Goal: Information Seeking & Learning: Learn about a topic

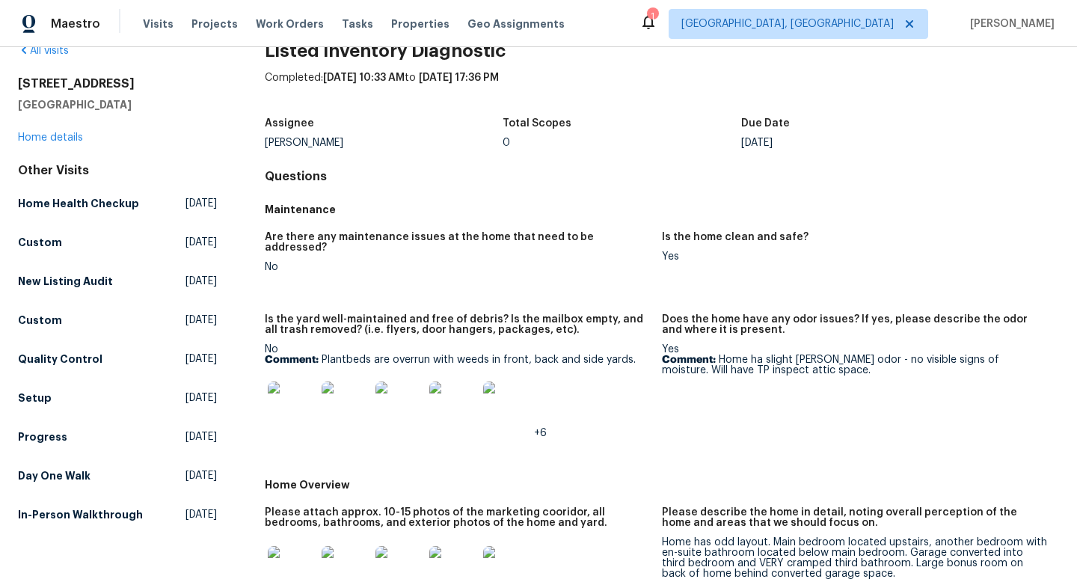
scroll to position [36, 0]
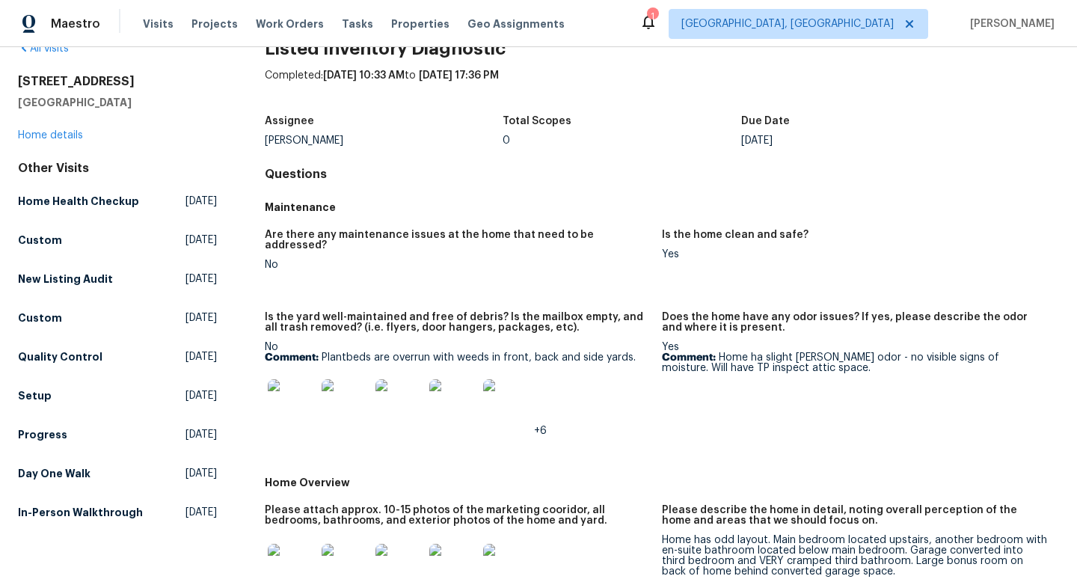
click at [281, 379] on img at bounding box center [292, 403] width 48 height 48
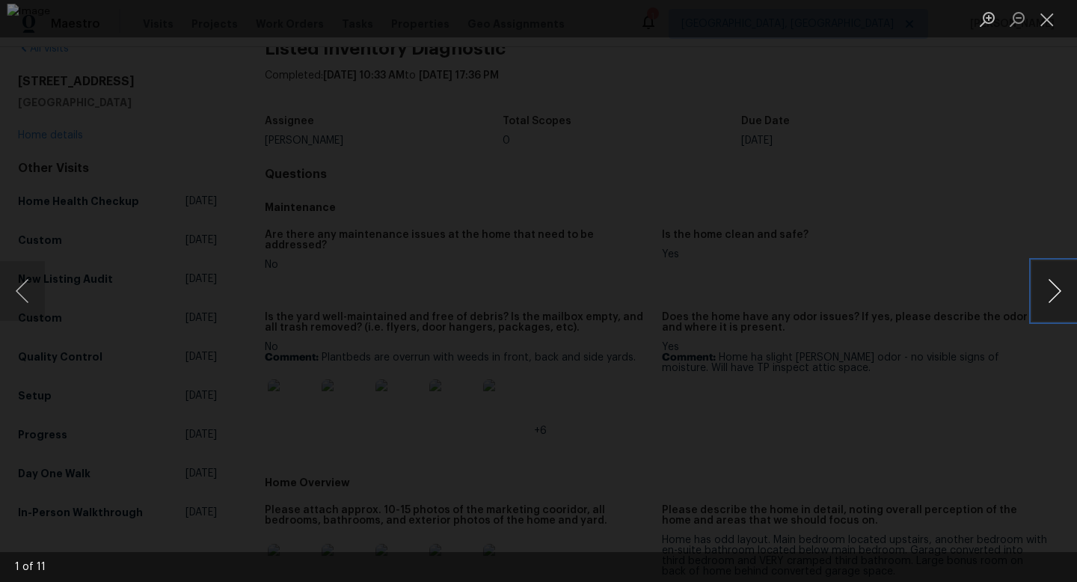
click at [1051, 292] on button "Next image" at bounding box center [1055, 291] width 45 height 60
click at [1051, 291] on button "Next image" at bounding box center [1055, 291] width 45 height 60
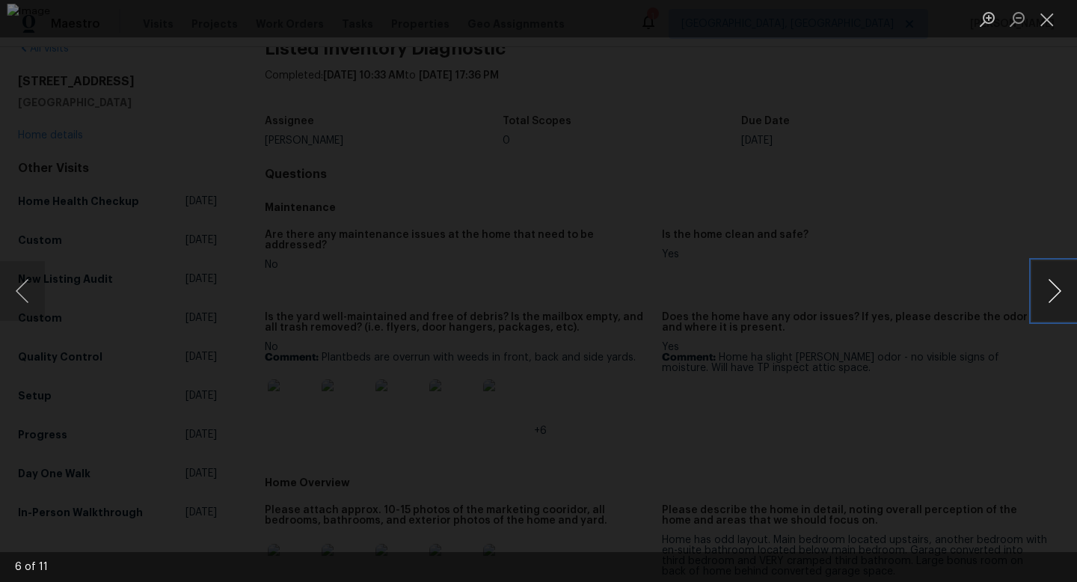
click at [1053, 287] on button "Next image" at bounding box center [1055, 291] width 45 height 60
click at [1030, 207] on div "Lightbox" at bounding box center [538, 291] width 1077 height 582
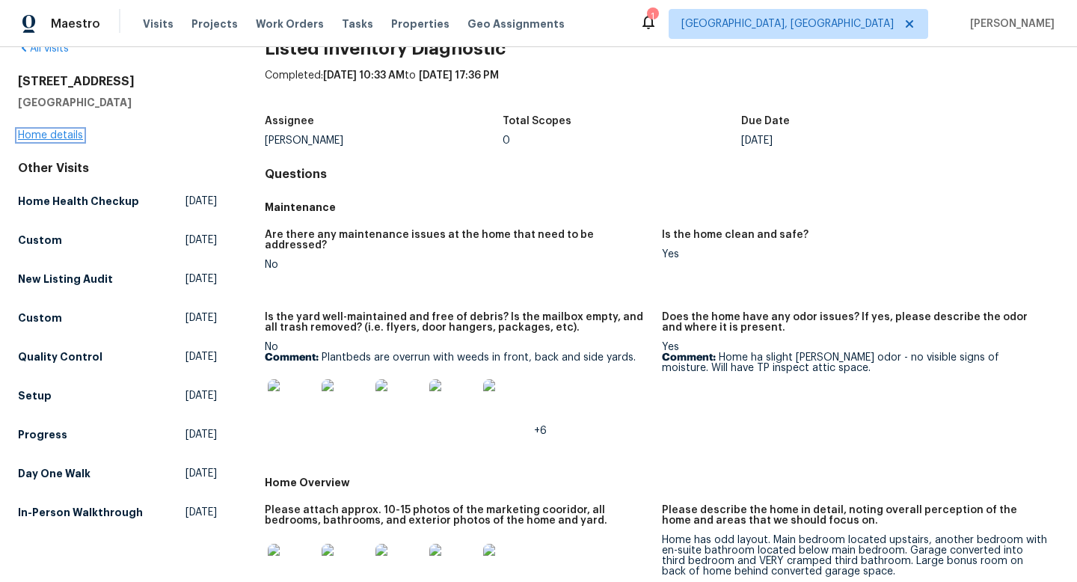
click at [62, 132] on link "Home details" at bounding box center [50, 135] width 65 height 10
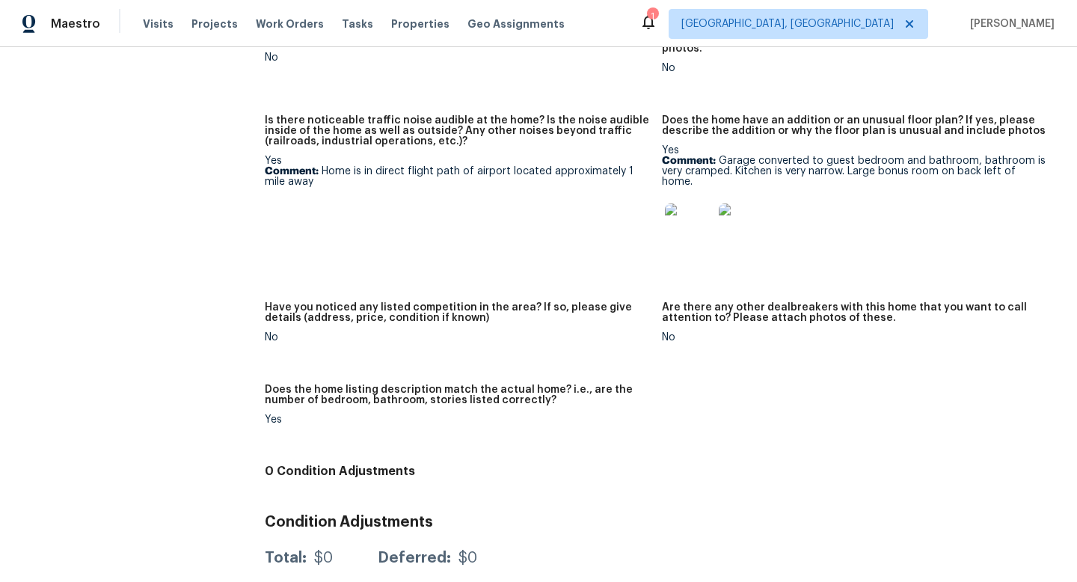
scroll to position [408, 0]
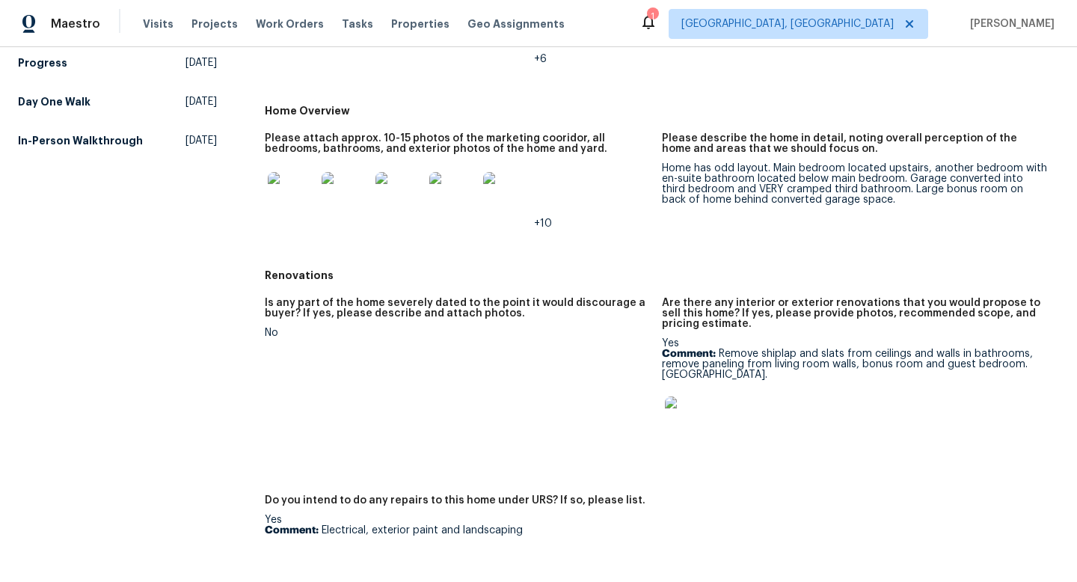
drag, startPoint x: 772, startPoint y: 362, endPoint x: 718, endPoint y: 346, distance: 56.8
click at [718, 349] on p "Comment: Remove shiplap and slats from ceilings and walls in bathrooms, remove …" at bounding box center [854, 364] width 385 height 31
copy p "Remove shiplap and slats from ceilings and walls in bathrooms, remove paneling …"
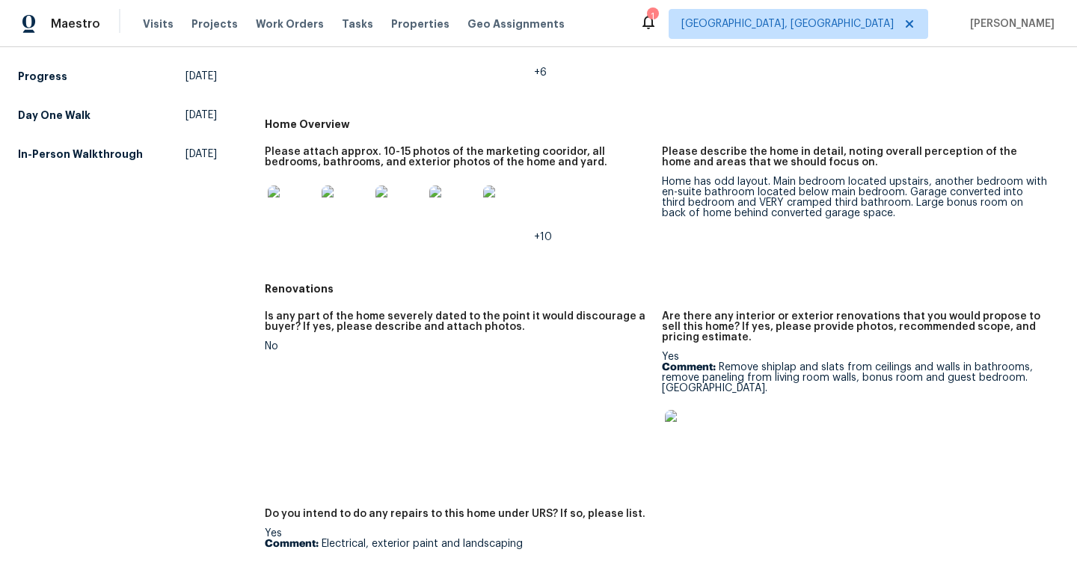
scroll to position [0, 0]
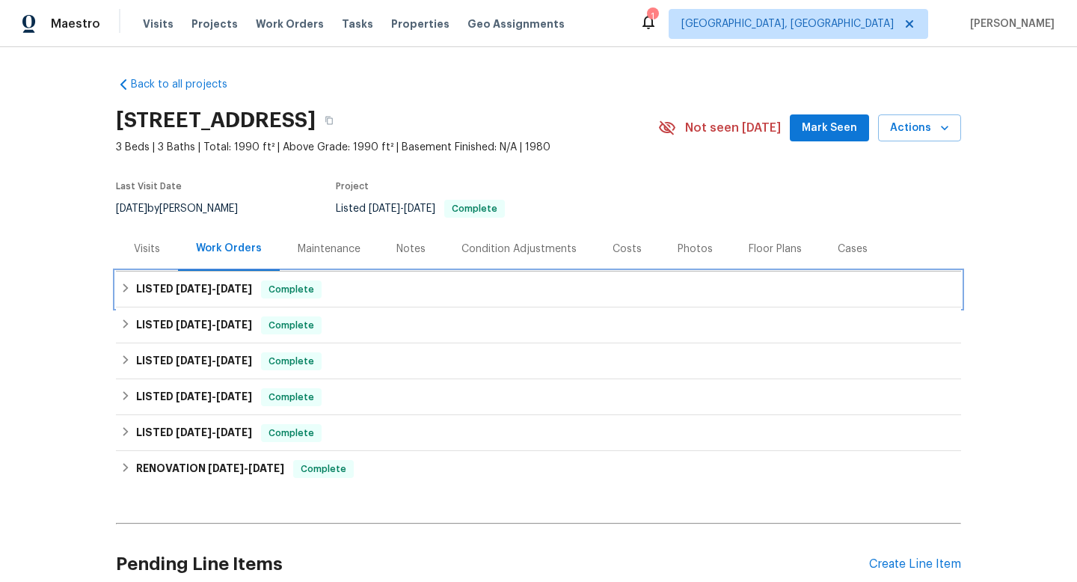
click at [184, 296] on h6 "LISTED 8/1/25 - 8/1/25" at bounding box center [194, 290] width 116 height 18
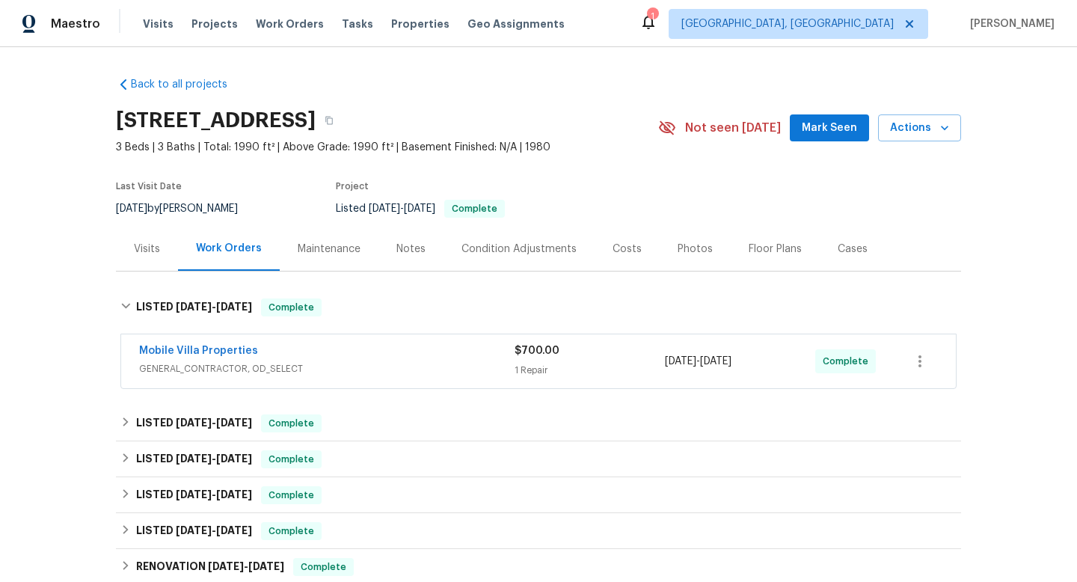
click at [339, 356] on div "Mobile Villa Properties" at bounding box center [327, 352] width 376 height 18
